Goal: Task Accomplishment & Management: Manage account settings

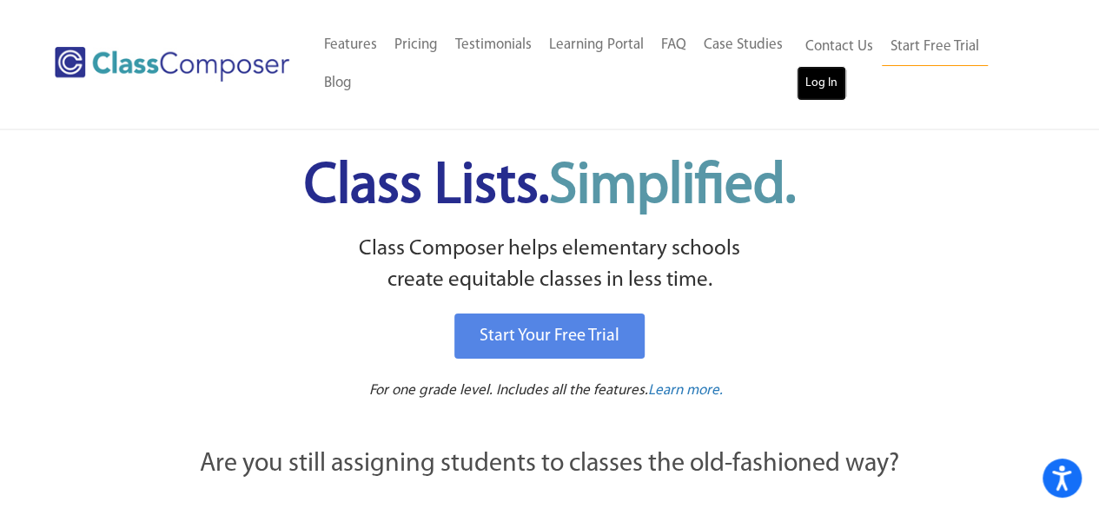
click at [836, 83] on link "Log In" at bounding box center [822, 83] width 50 height 35
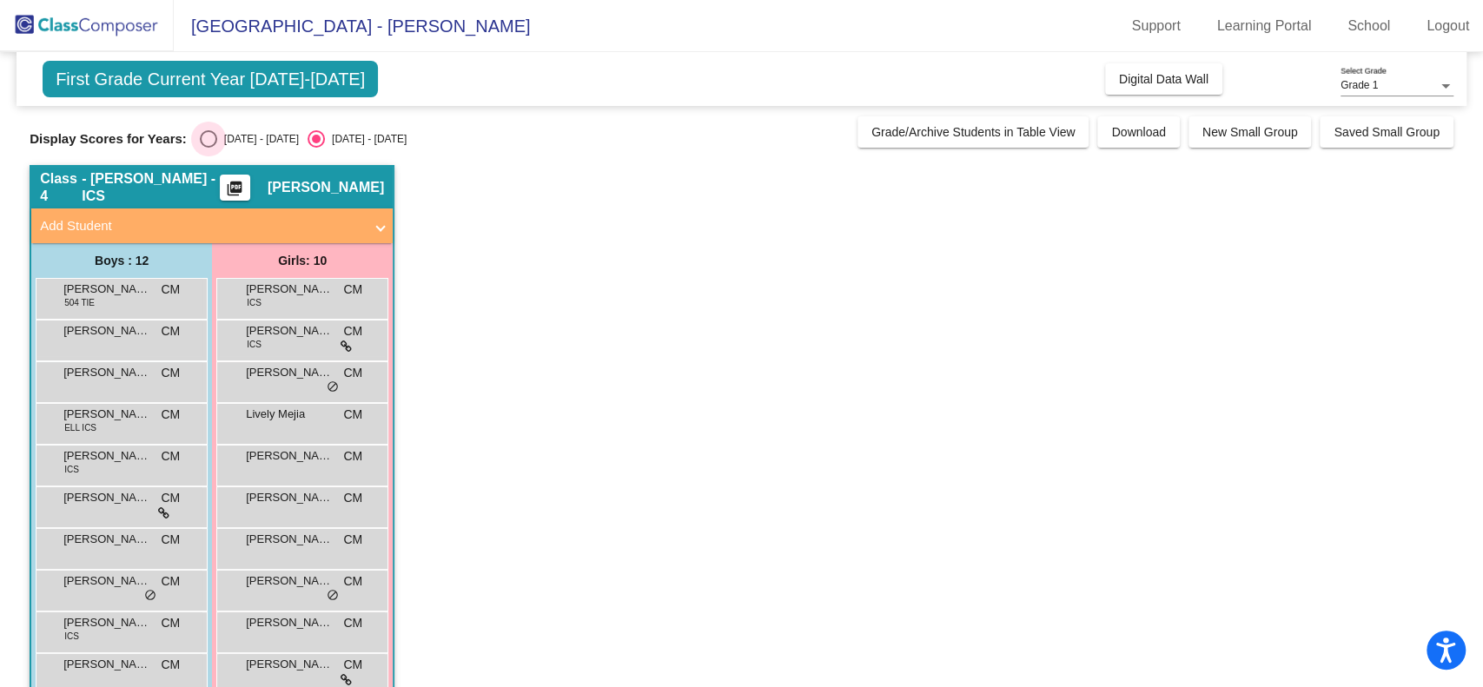
click at [211, 140] on div "Select an option" at bounding box center [208, 138] width 17 height 17
click at [209, 148] on input "[DATE] - [DATE]" at bounding box center [208, 148] width 1 height 1
radio input "true"
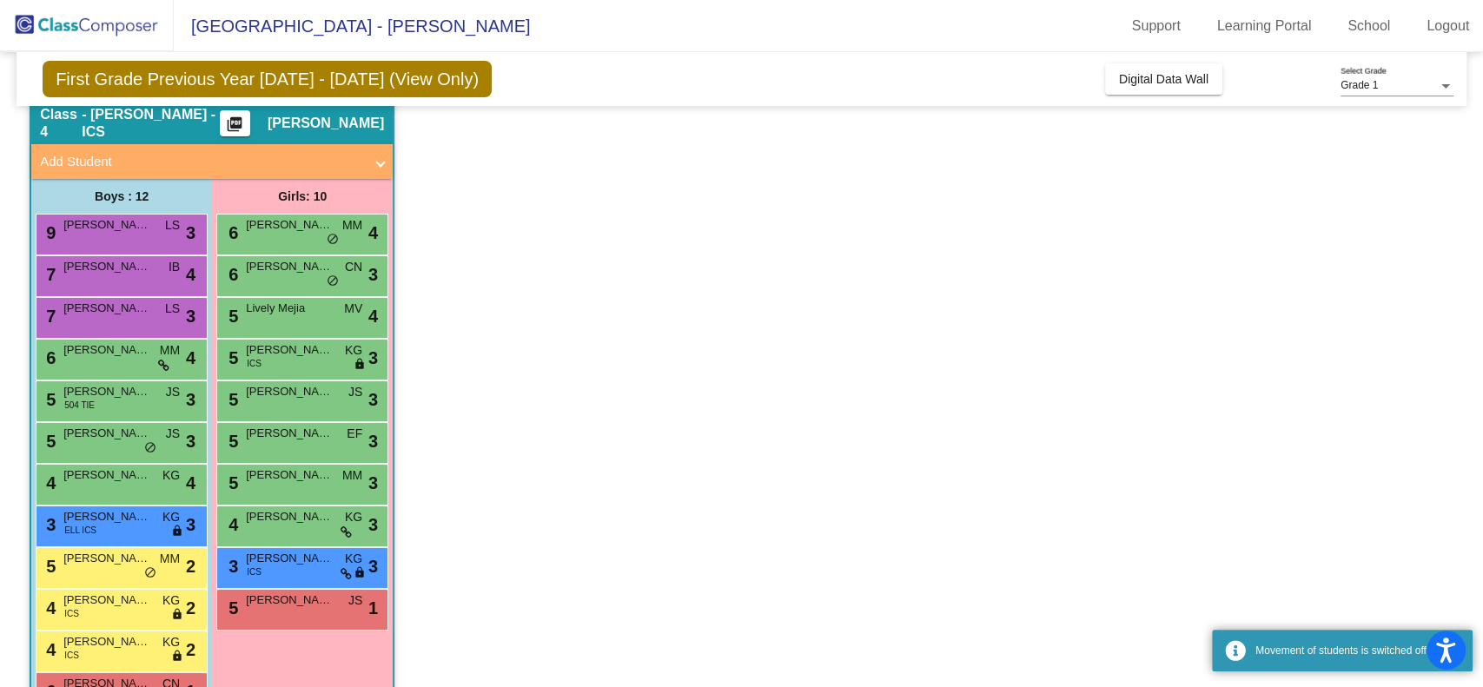
scroll to position [118, 0]
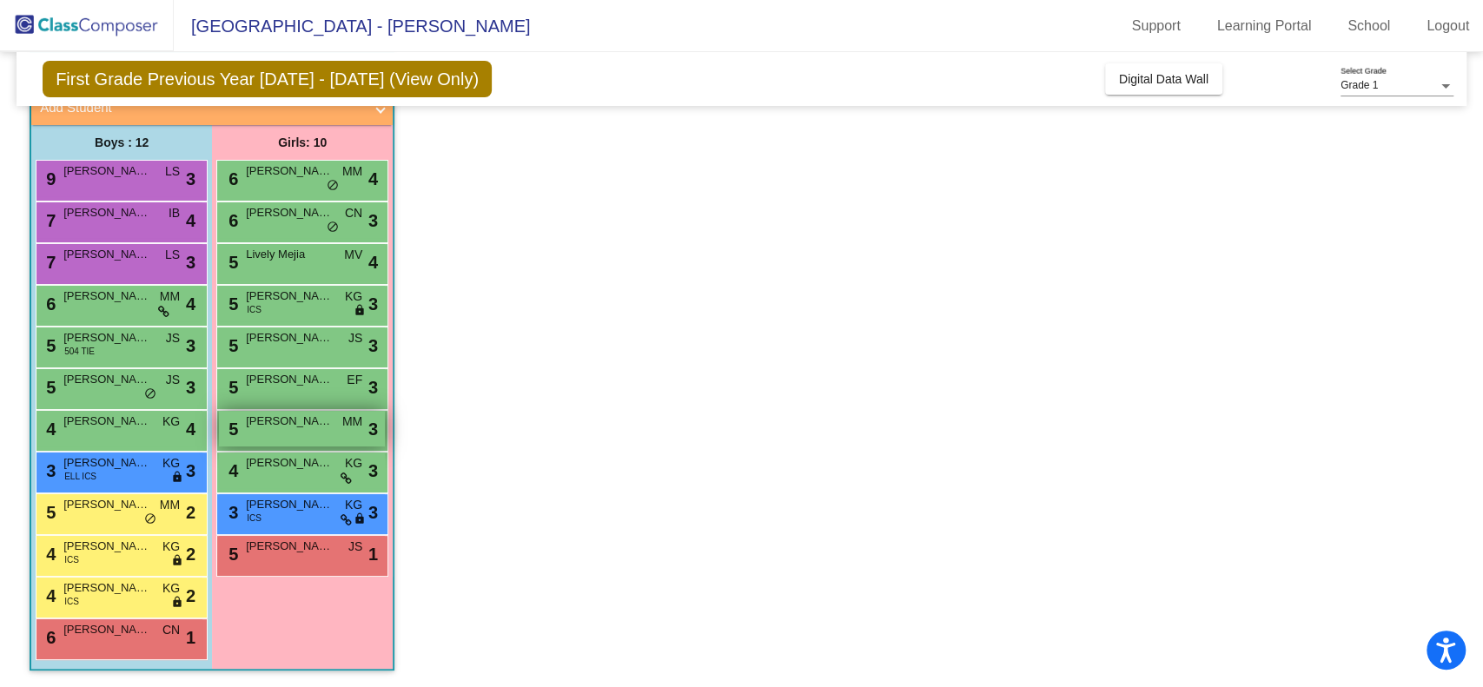
click at [292, 426] on span "[PERSON_NAME]" at bounding box center [289, 421] width 87 height 17
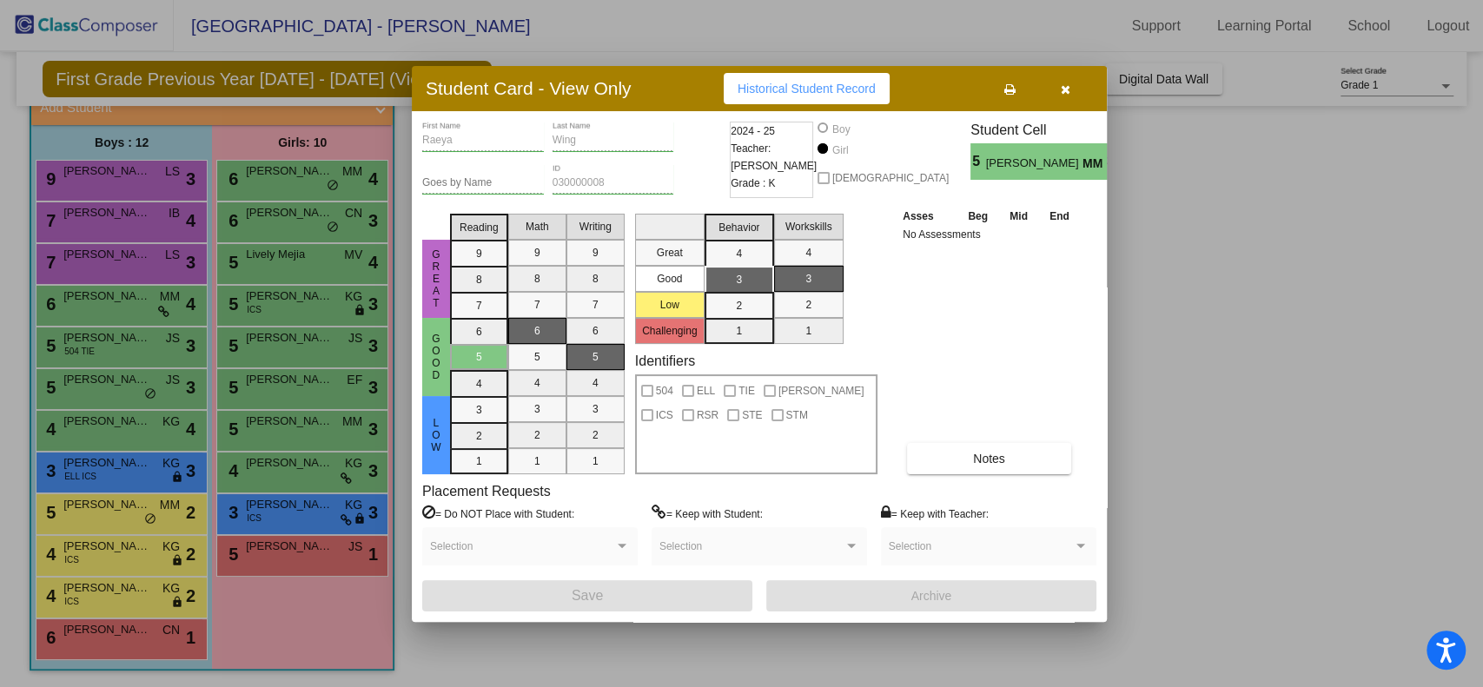
click at [1073, 83] on button "button" at bounding box center [1066, 88] width 56 height 31
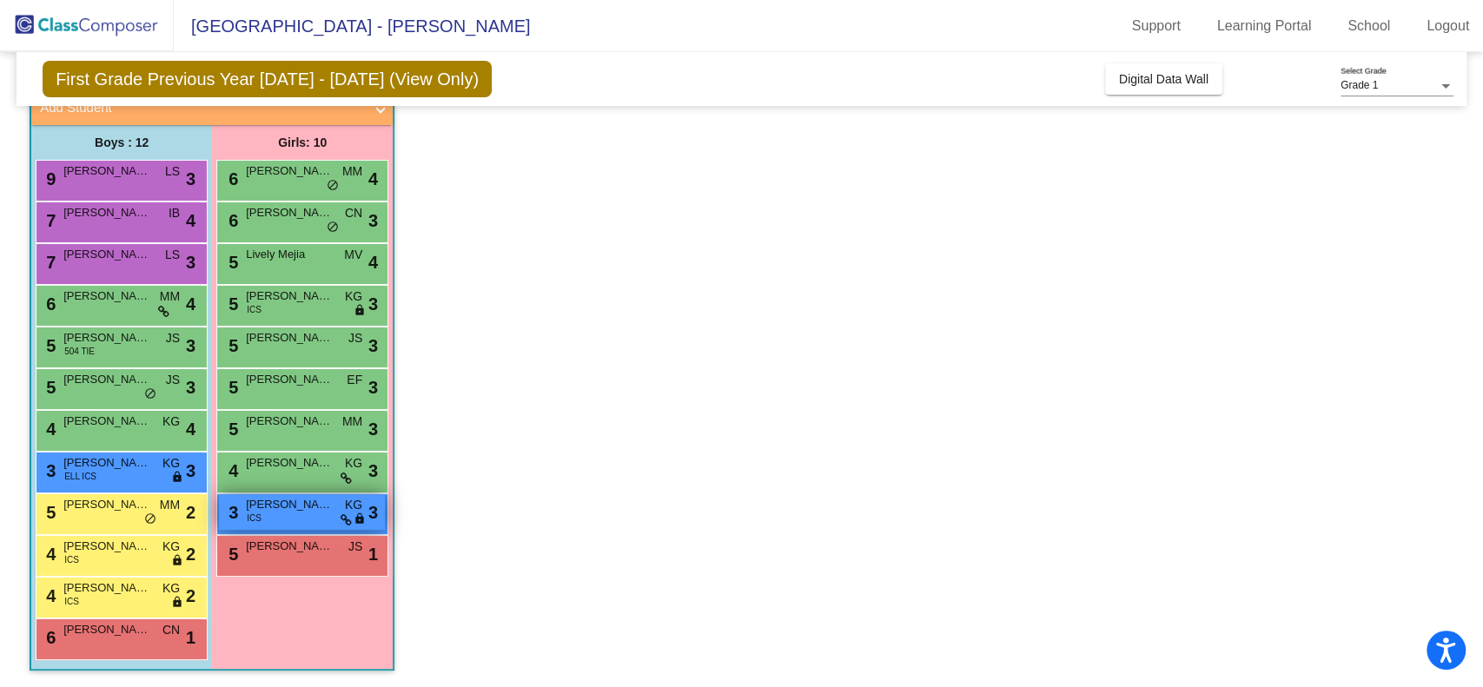
click at [312, 517] on div "3 [PERSON_NAME] ICS KG lock do_not_disturb_alt 3" at bounding box center [302, 512] width 166 height 36
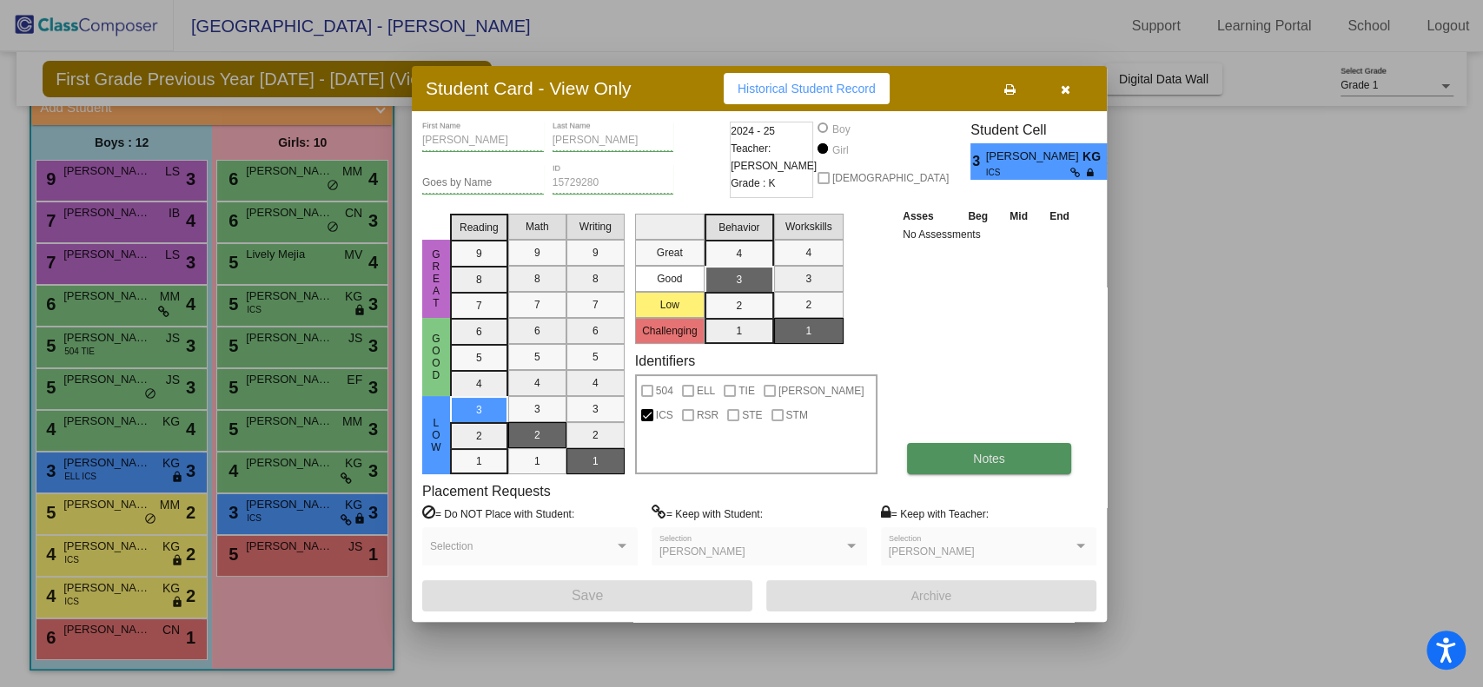
click at [1011, 463] on button "Notes" at bounding box center [989, 458] width 164 height 31
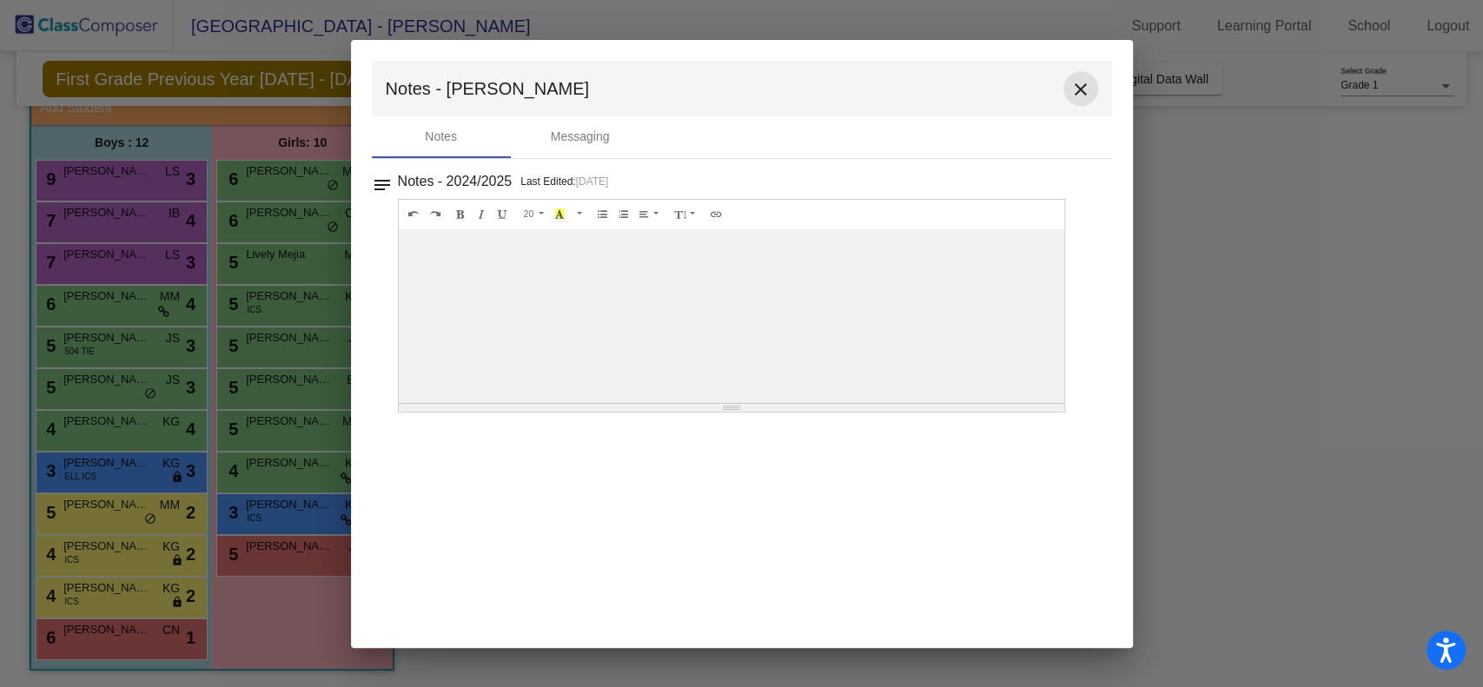
click at [1083, 99] on mat-icon "close" at bounding box center [1081, 89] width 21 height 21
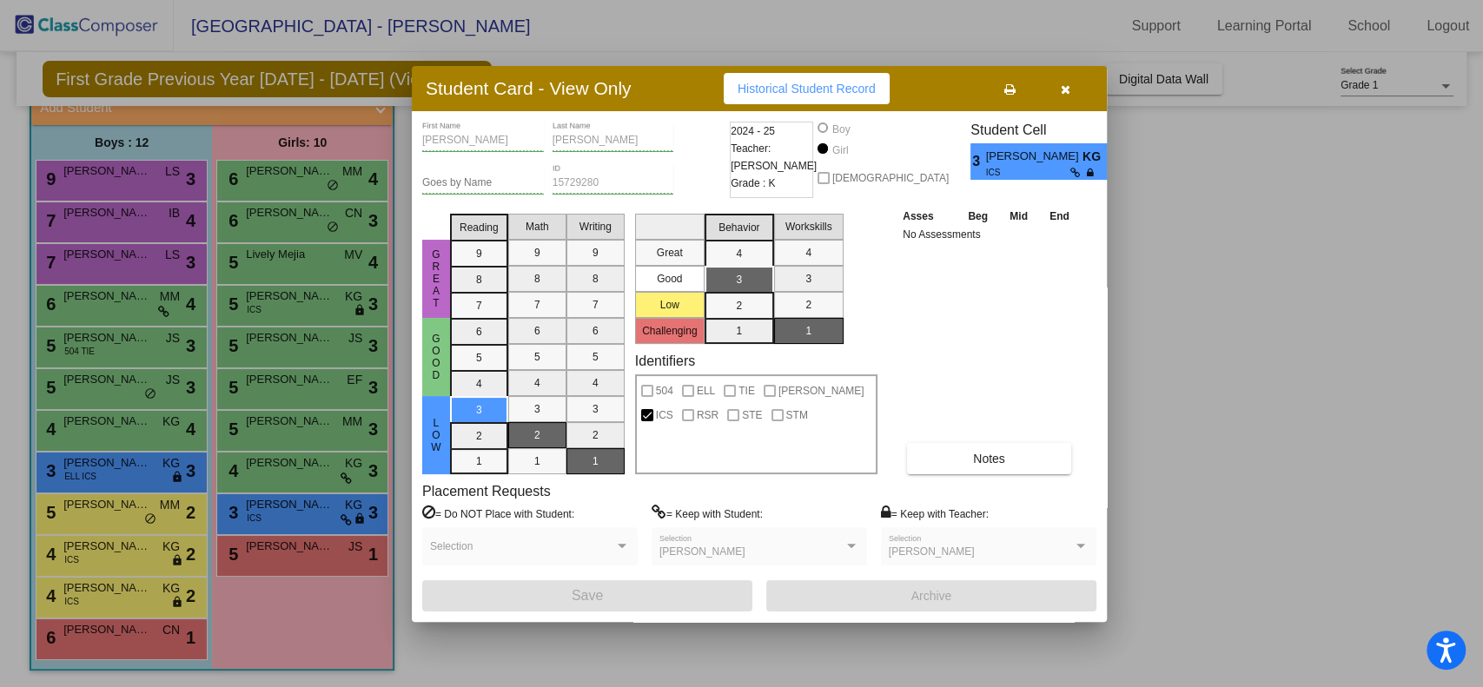
click at [1073, 89] on button "button" at bounding box center [1066, 88] width 56 height 31
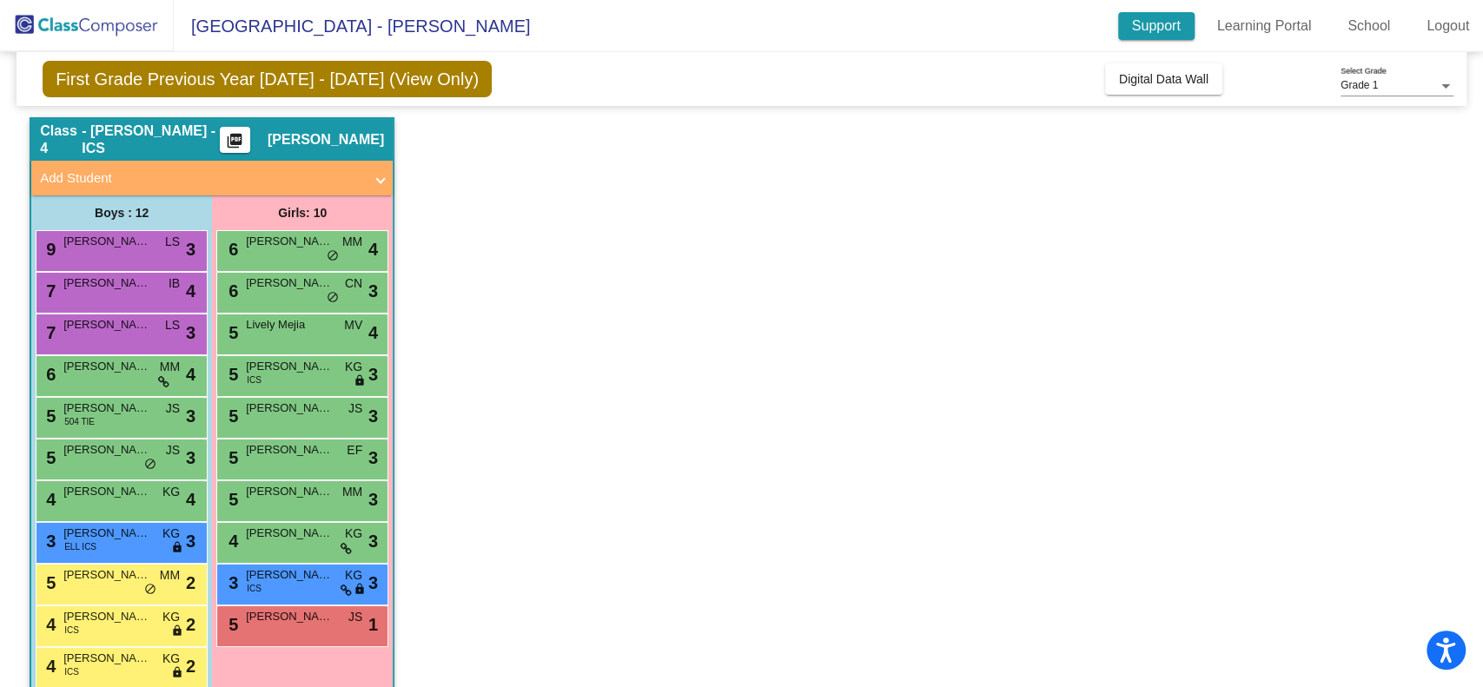
scroll to position [0, 0]
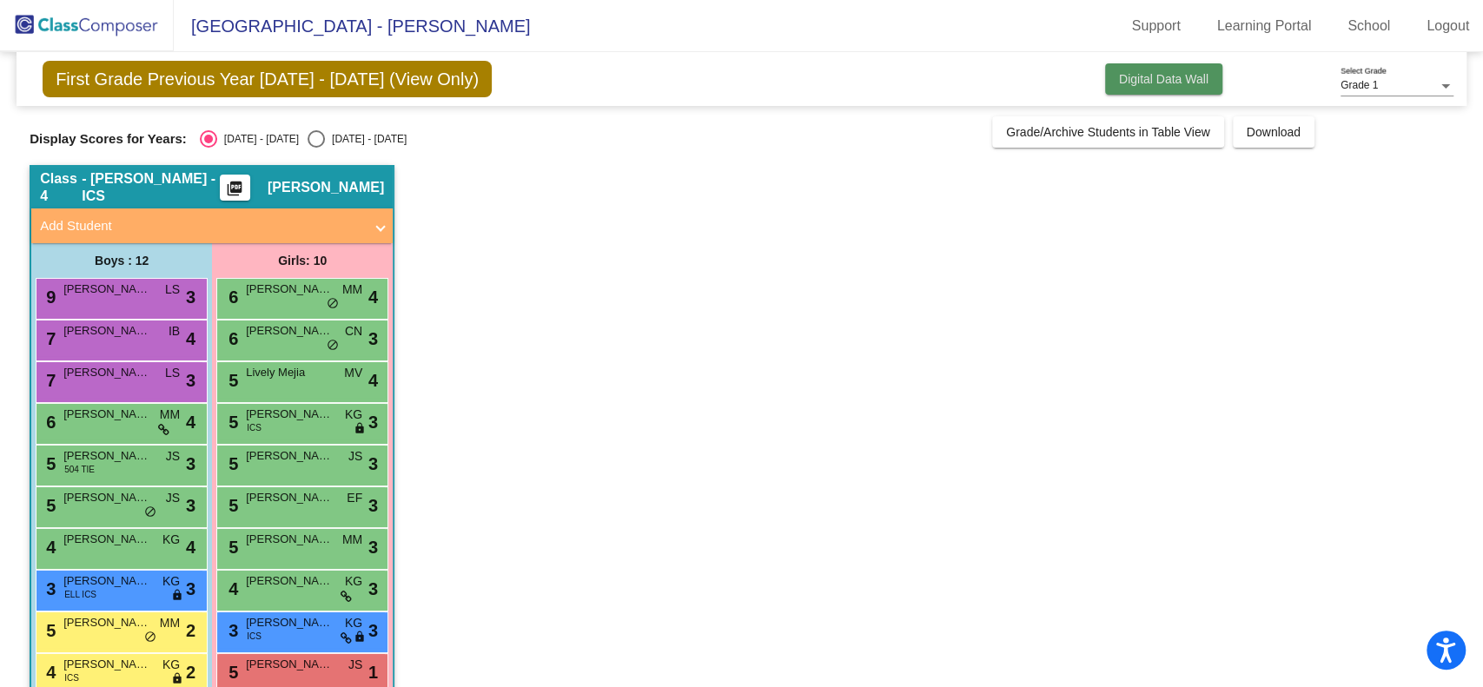
click at [1171, 76] on span "Digital Data Wall" at bounding box center [1164, 79] width 90 height 14
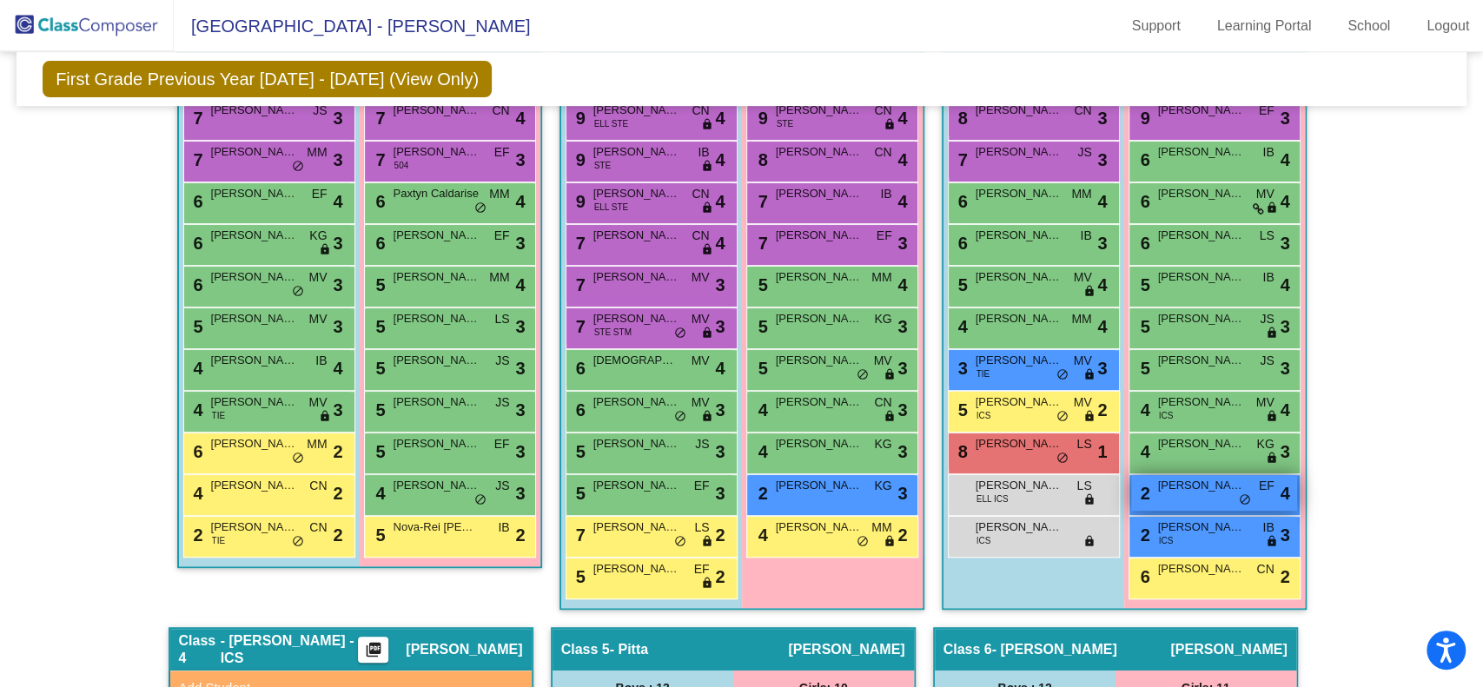
scroll to position [463, 0]
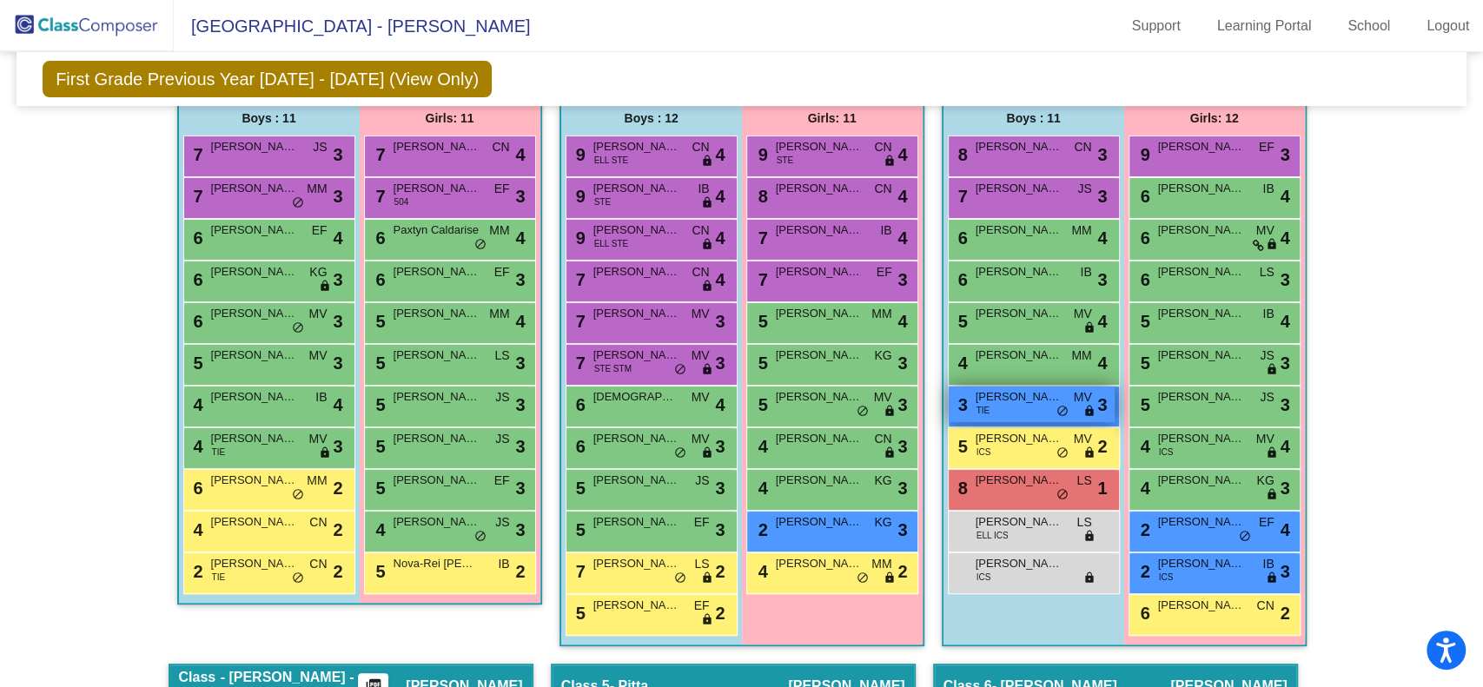
click at [1038, 402] on span "[PERSON_NAME]" at bounding box center [1019, 396] width 87 height 17
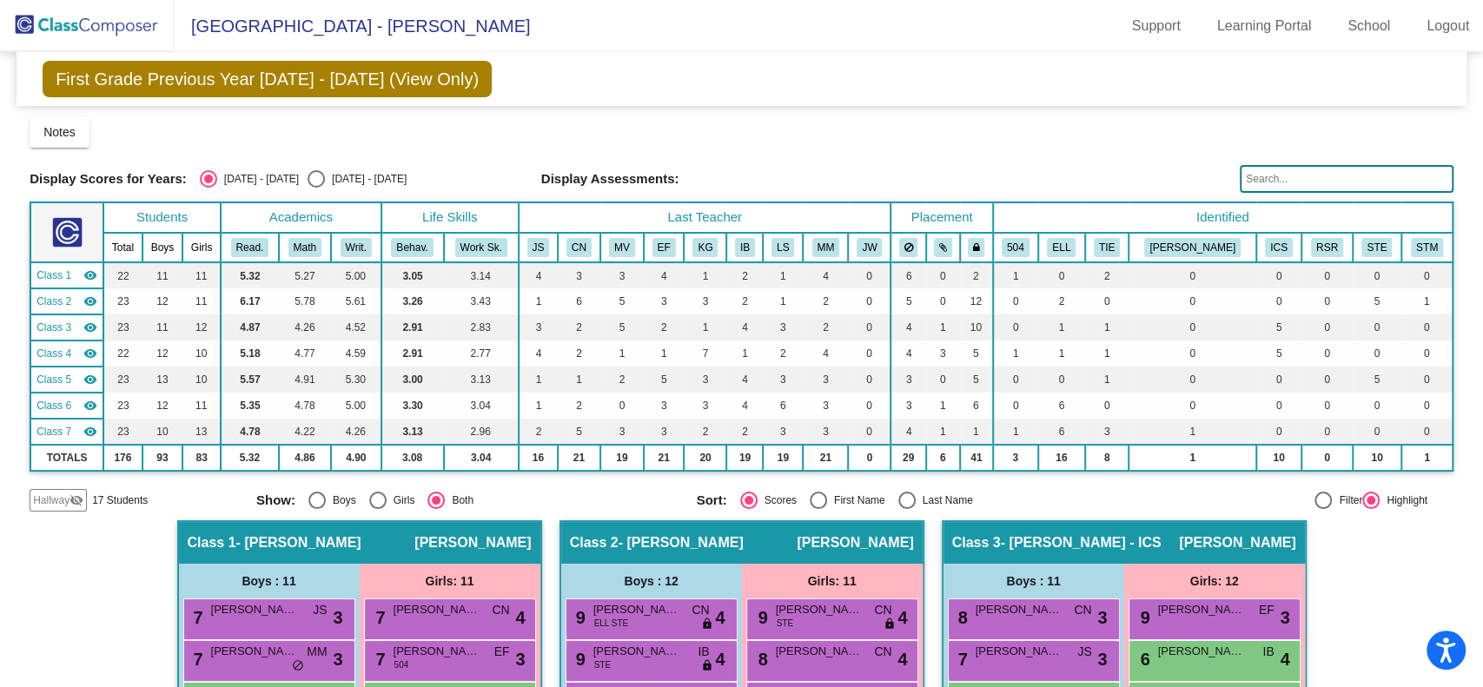
click at [97, 16] on img at bounding box center [87, 25] width 174 height 51
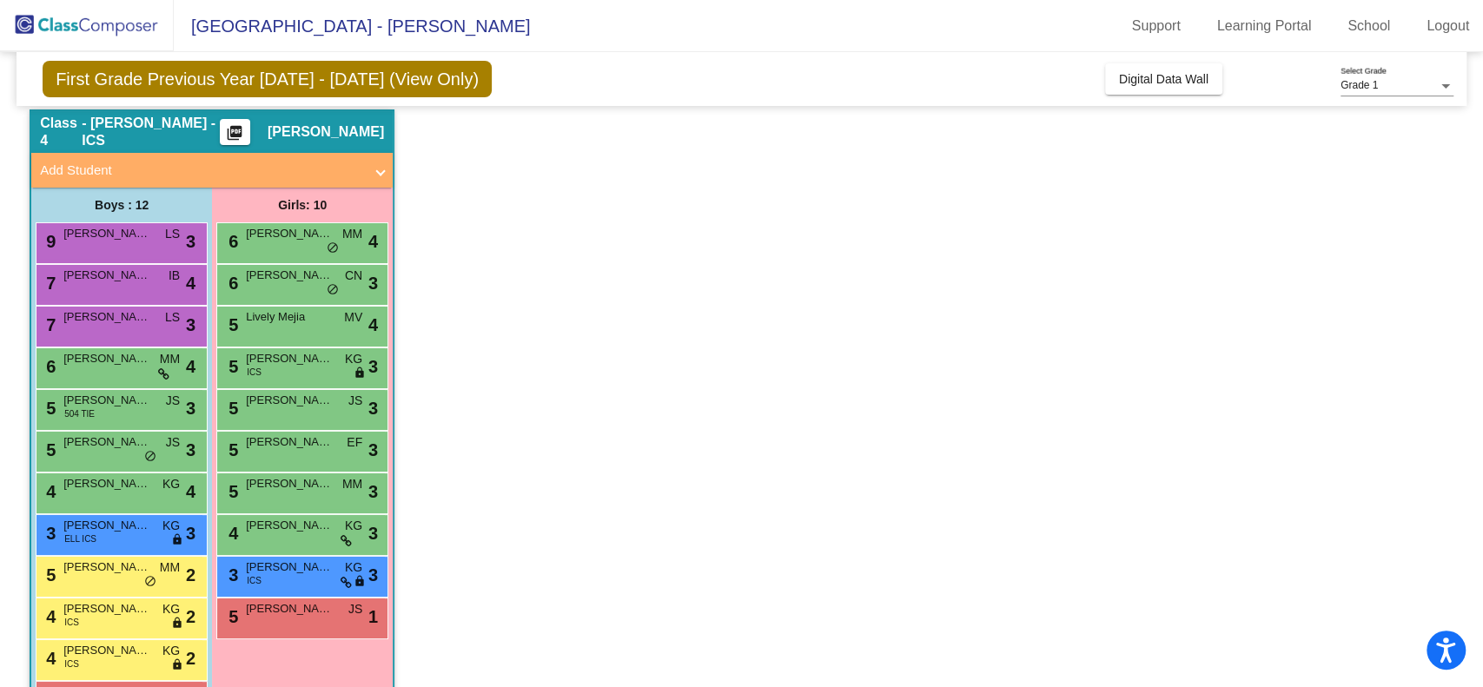
scroll to position [3, 0]
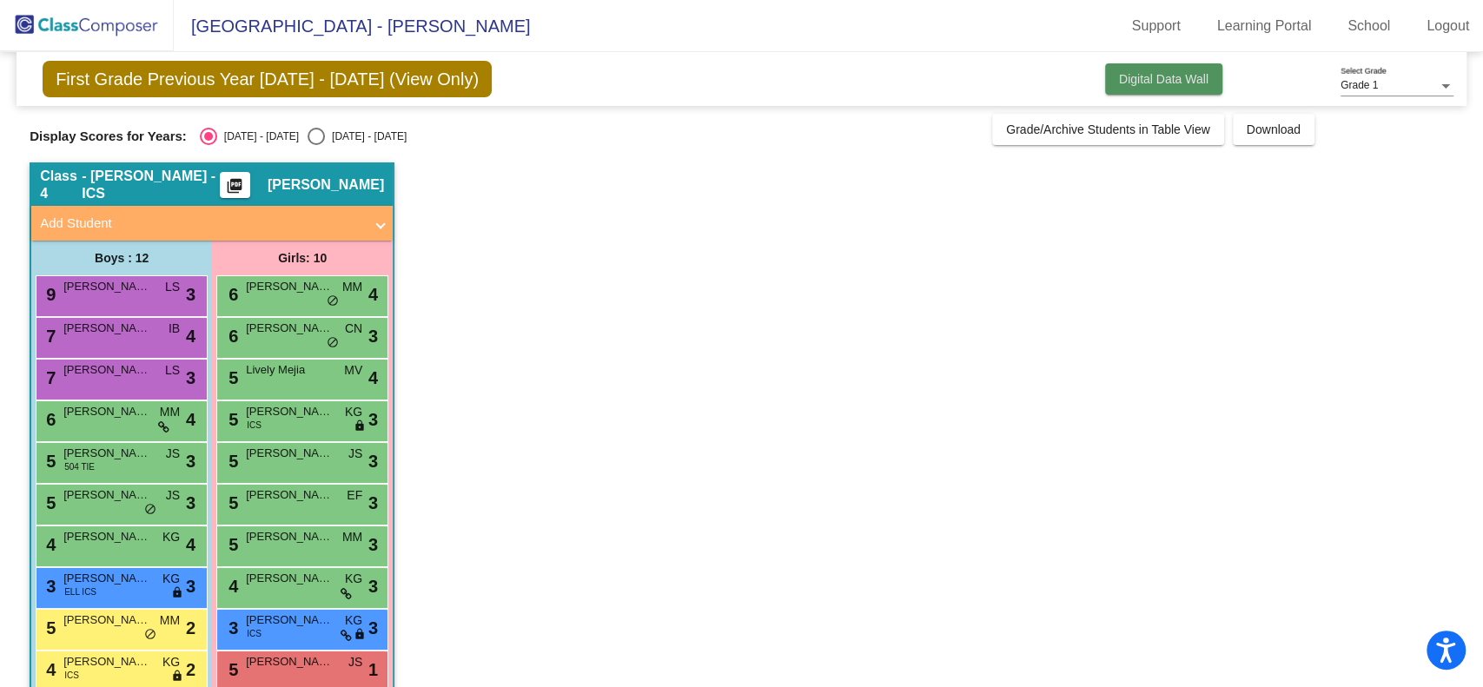
click at [1177, 78] on span "Digital Data Wall" at bounding box center [1164, 79] width 90 height 14
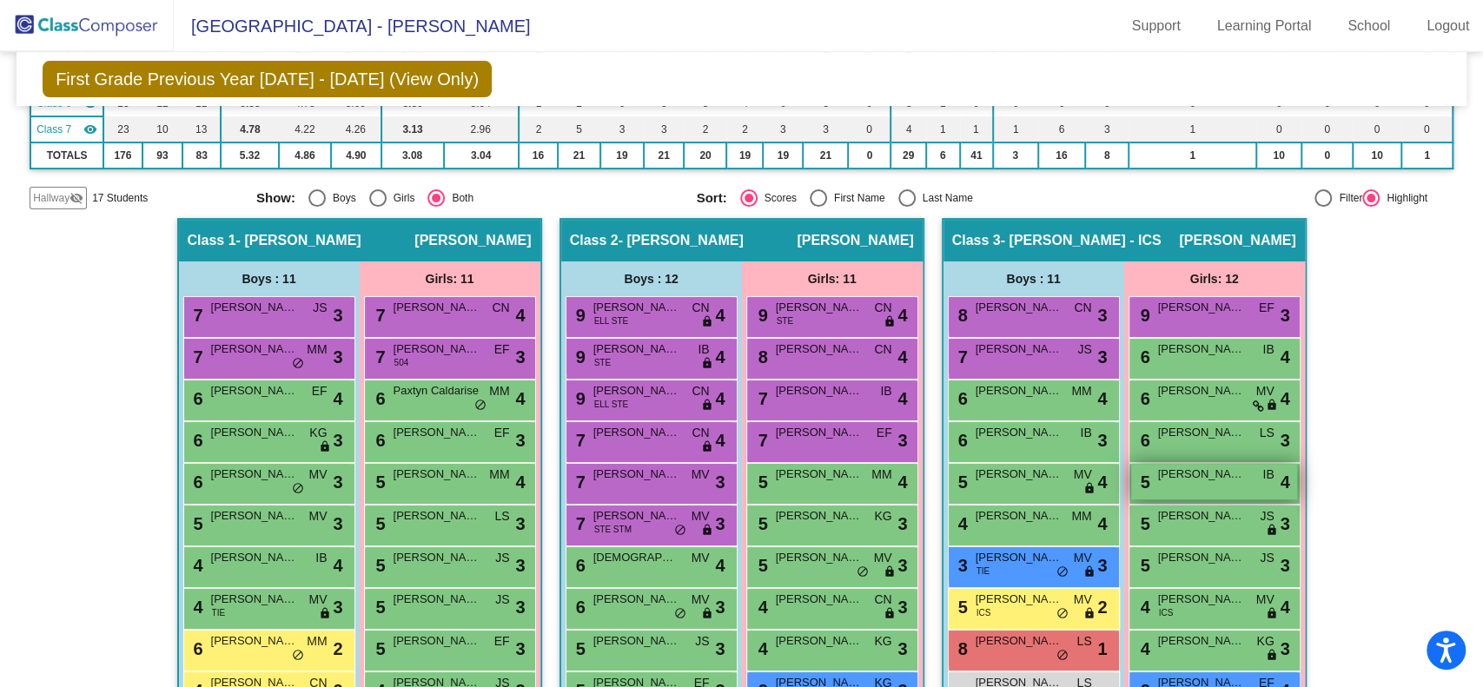
scroll to position [466, 0]
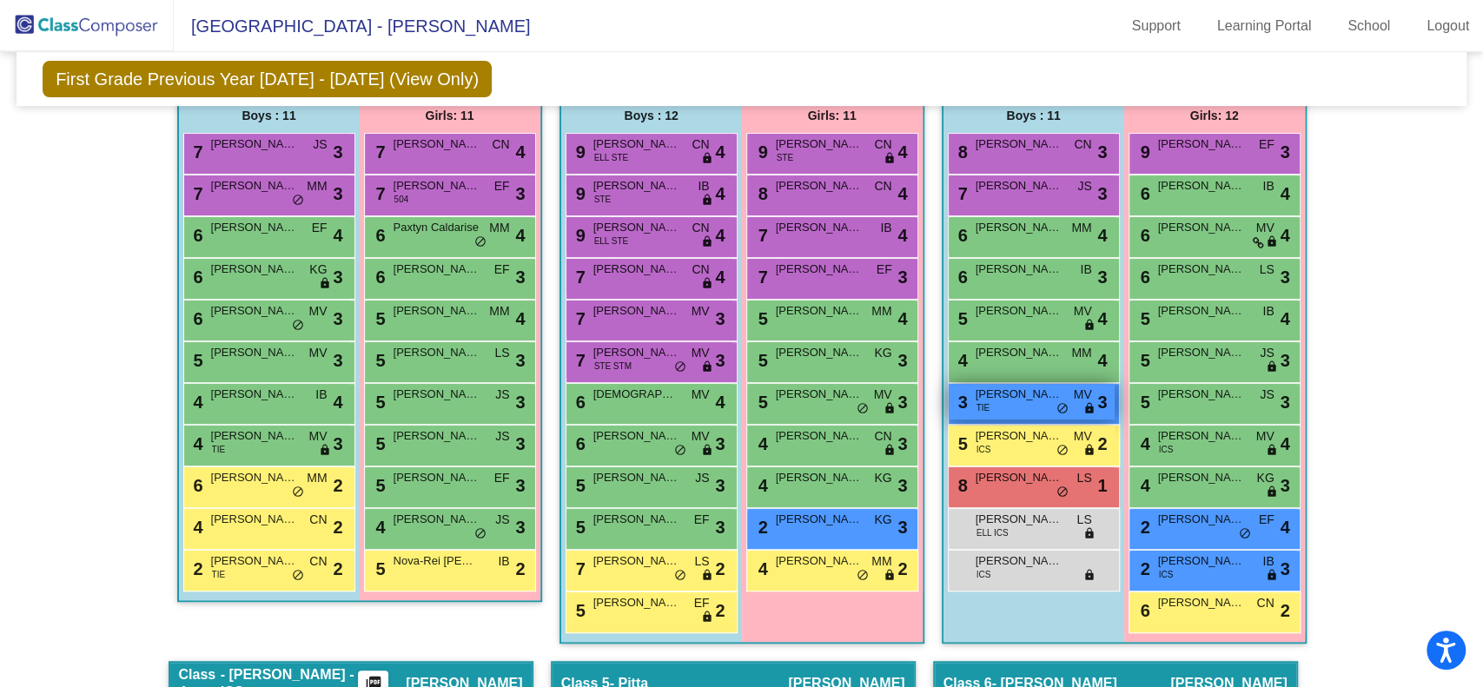
click at [1057, 402] on span "do_not_disturb_alt" at bounding box center [1063, 409] width 12 height 14
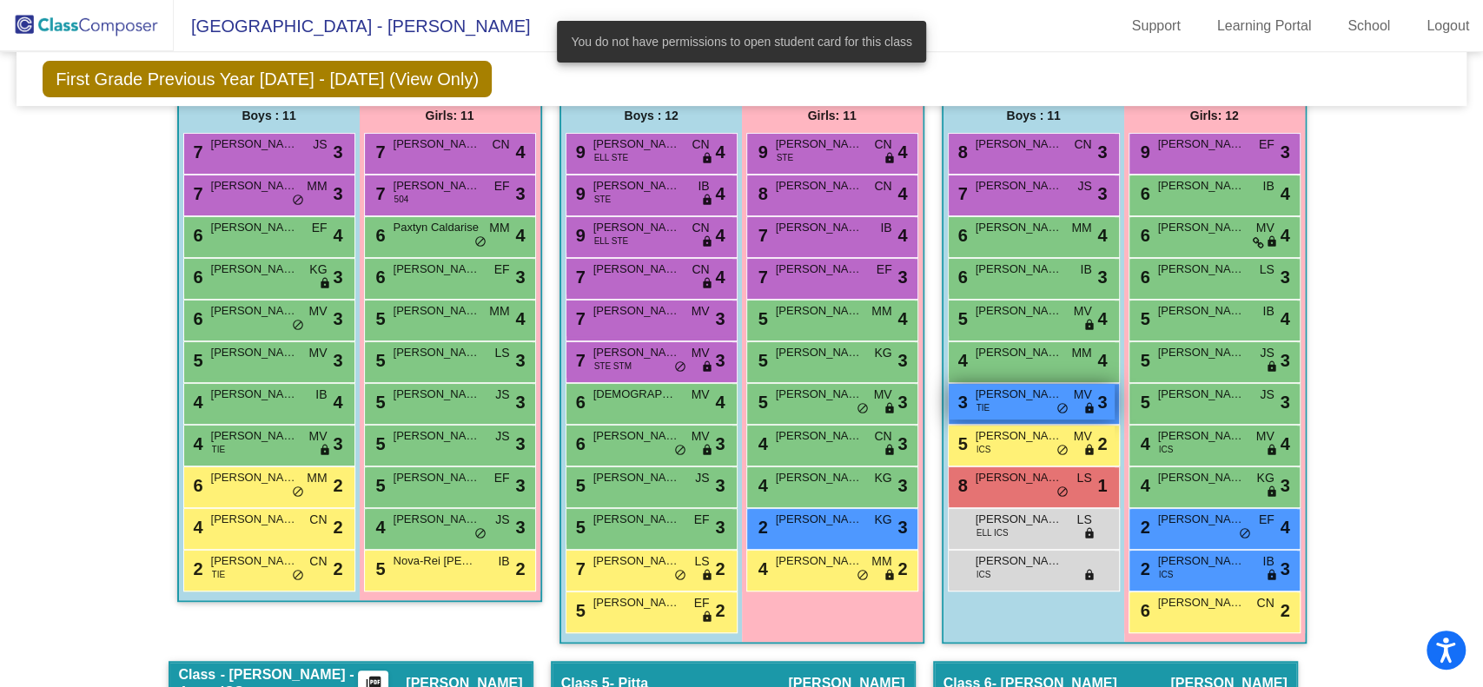
click at [1060, 398] on div "3 [PERSON_NAME] TIE MV lock do_not_disturb_alt 3" at bounding box center [1032, 402] width 166 height 36
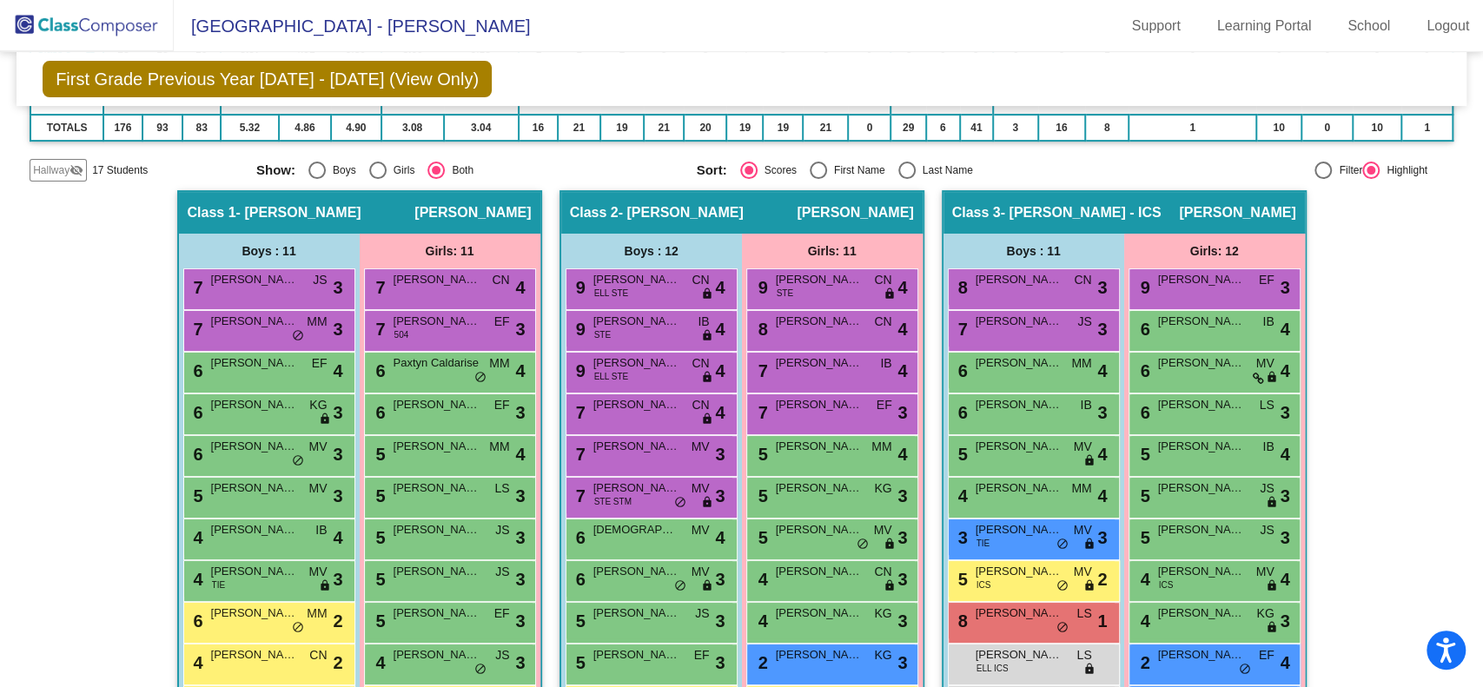
scroll to position [463, 0]
